Goal: Task Accomplishment & Management: Manage account settings

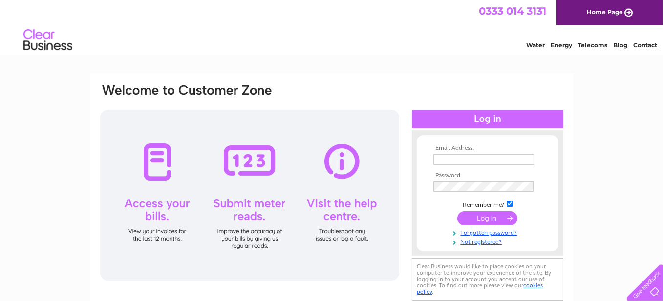
type input "[PERSON_NAME][EMAIL_ADDRESS][PERSON_NAME][DOMAIN_NAME]"
click at [474, 215] on input "submit" at bounding box center [487, 218] width 60 height 14
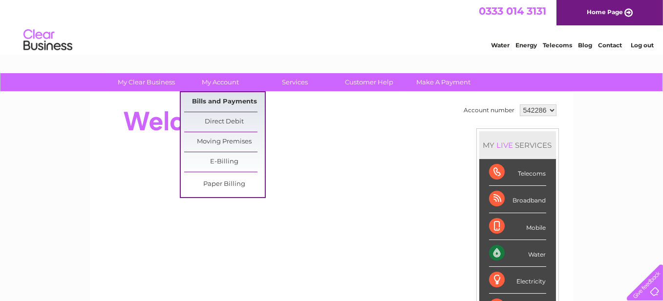
click at [226, 102] on link "Bills and Payments" at bounding box center [224, 102] width 81 height 20
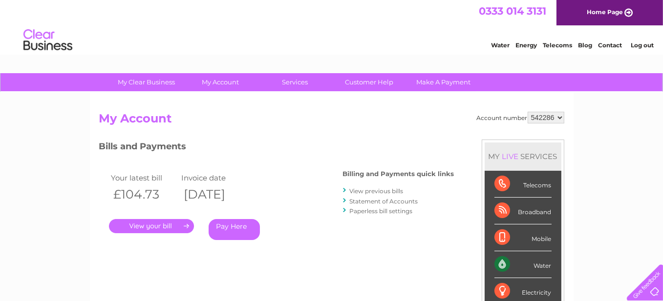
click at [162, 225] on link "." at bounding box center [151, 226] width 85 height 14
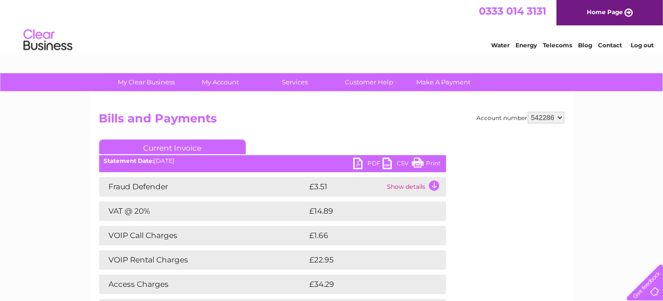
click at [356, 159] on link "PDF" at bounding box center [367, 165] width 29 height 14
